Goal: Information Seeking & Learning: Learn about a topic

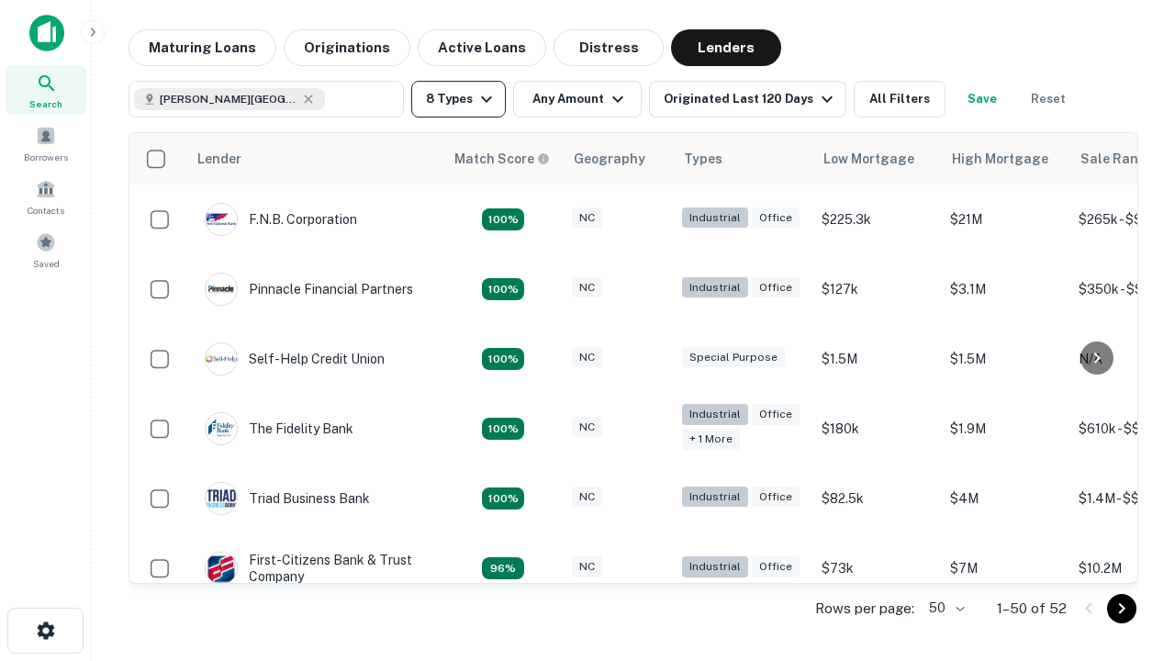
click at [458, 99] on button "8 Types" at bounding box center [458, 99] width 95 height 37
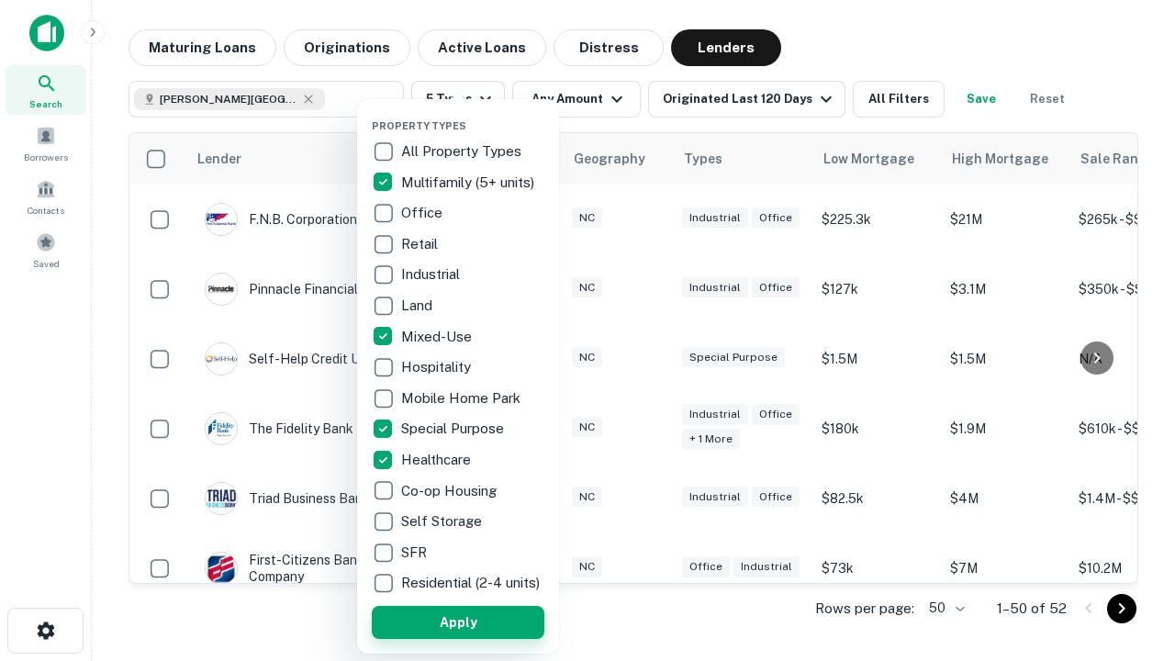
click at [458, 622] on button "Apply" at bounding box center [458, 622] width 173 height 33
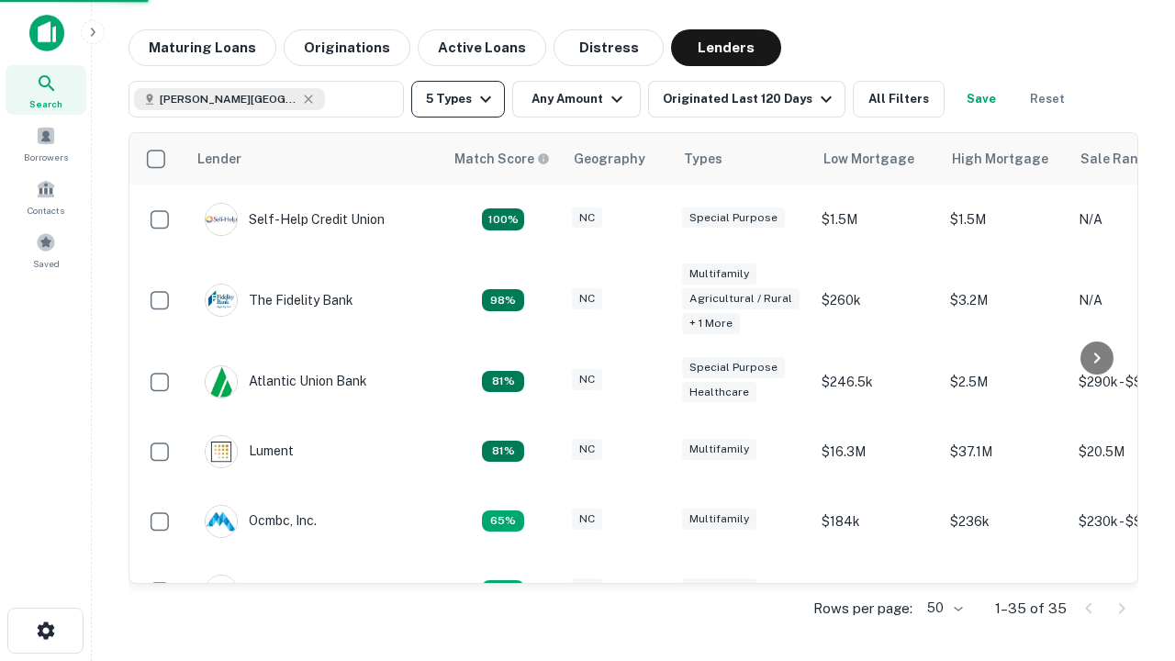
click at [458, 99] on button "5 Types" at bounding box center [458, 99] width 94 height 37
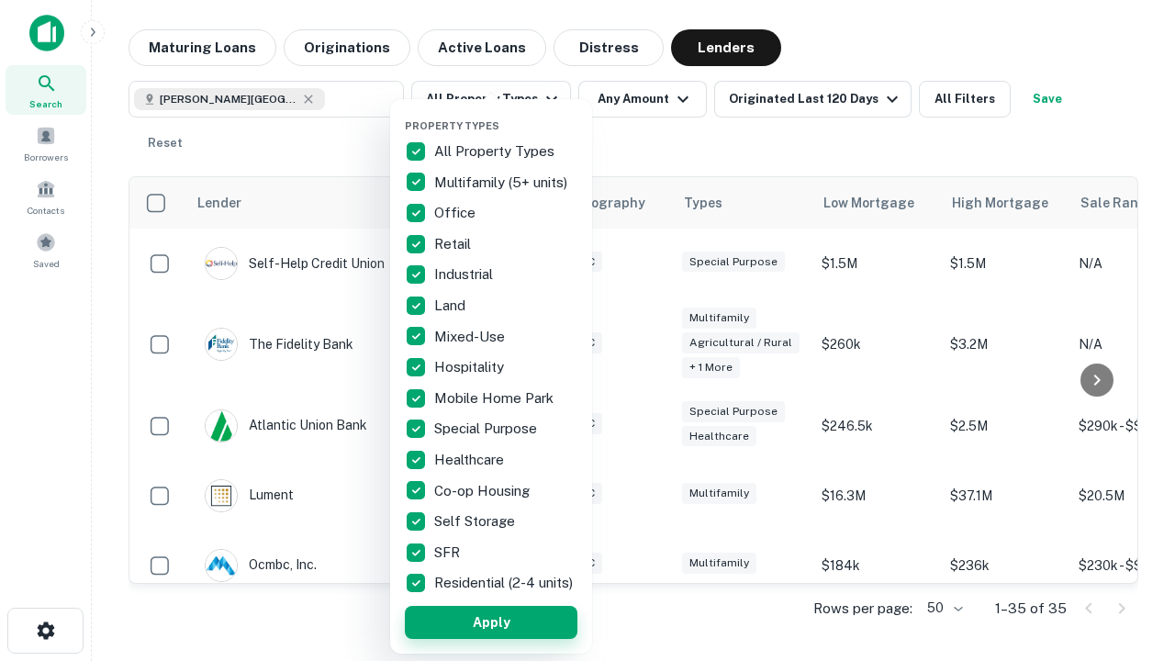
click at [491, 622] on button "Apply" at bounding box center [491, 622] width 173 height 33
